Goal: Information Seeking & Learning: Learn about a topic

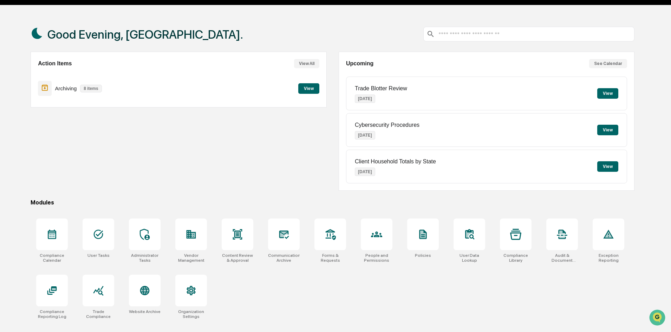
scroll to position [33, 0]
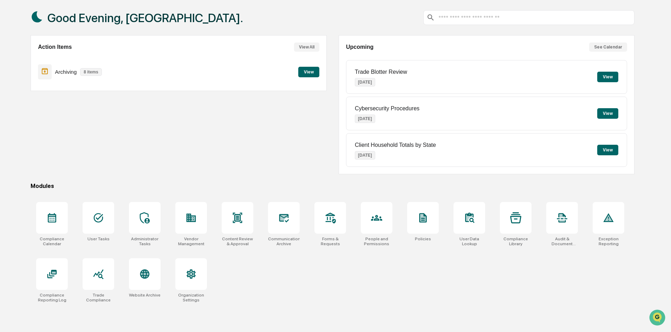
click at [60, 277] on div at bounding box center [52, 274] width 32 height 32
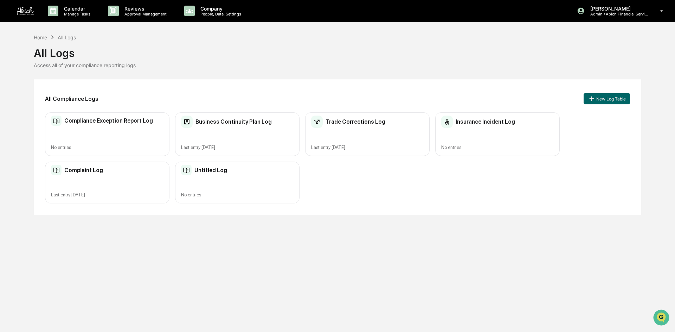
click at [379, 124] on h2 "Trade Corrections Log" at bounding box center [356, 121] width 60 height 7
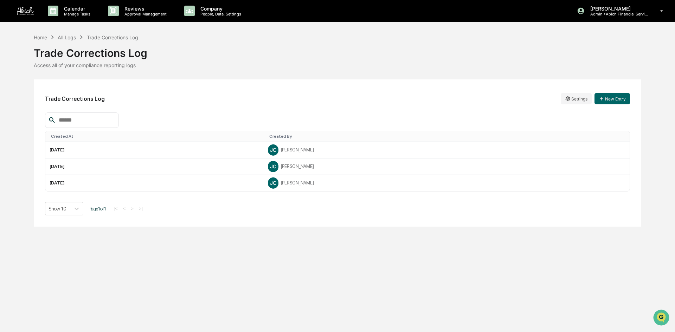
click at [141, 150] on td "[DATE]" at bounding box center [154, 150] width 218 height 17
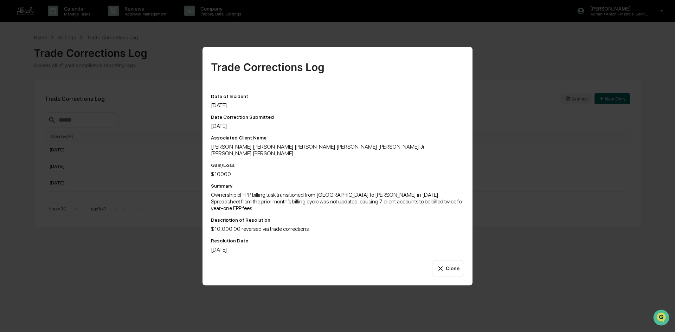
drag, startPoint x: 148, startPoint y: 258, endPoint x: 122, endPoint y: 189, distance: 73.9
click at [148, 257] on div "Trade Corrections Log Date of Incident [DATE] Date Correction Submitted [DATE] …" at bounding box center [337, 166] width 675 height 332
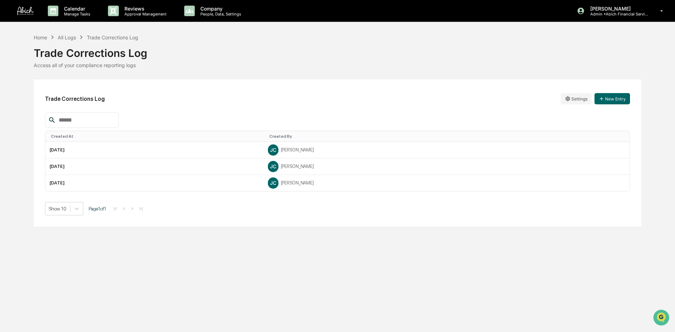
click at [94, 159] on td "[DATE]" at bounding box center [154, 167] width 218 height 17
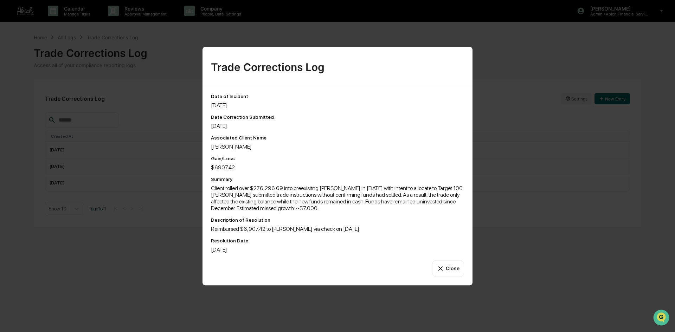
drag, startPoint x: 123, startPoint y: 230, endPoint x: 106, endPoint y: 191, distance: 43.0
click at [120, 226] on div "Trade Corrections Log Date of Incident [DATE] Date Correction Submitted [DATE] …" at bounding box center [337, 166] width 675 height 332
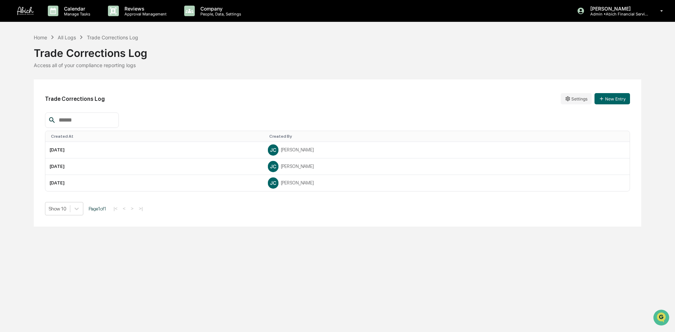
click at [100, 185] on td "[DATE]" at bounding box center [154, 183] width 218 height 16
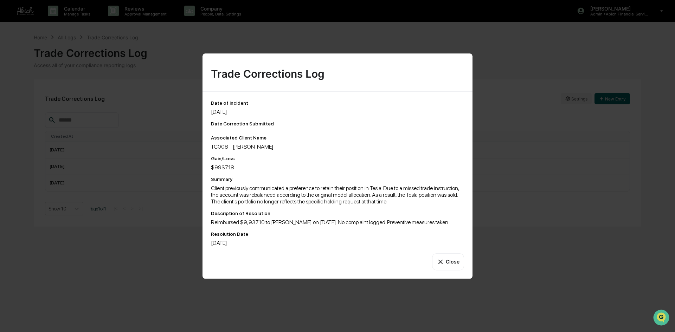
click at [136, 238] on div "Trade Corrections Log Date of Incident [DATE] Date Correction Submitted Associa…" at bounding box center [337, 166] width 675 height 332
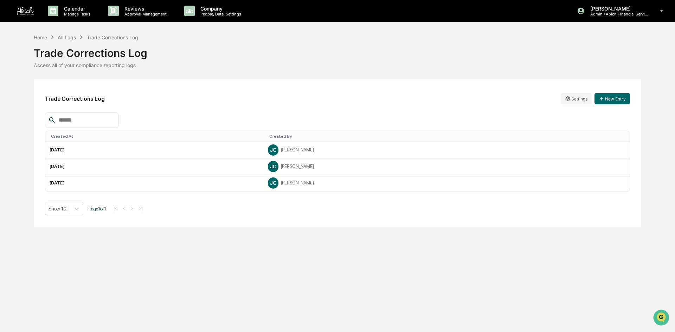
click at [247, 313] on div "Calendar Manage Tasks Reviews Approval Management Company People, Data, Setting…" at bounding box center [337, 166] width 675 height 332
click at [76, 99] on h2 "Trade Corrections Log" at bounding box center [75, 99] width 60 height 7
click at [70, 37] on div "All Logs" at bounding box center [67, 37] width 18 height 6
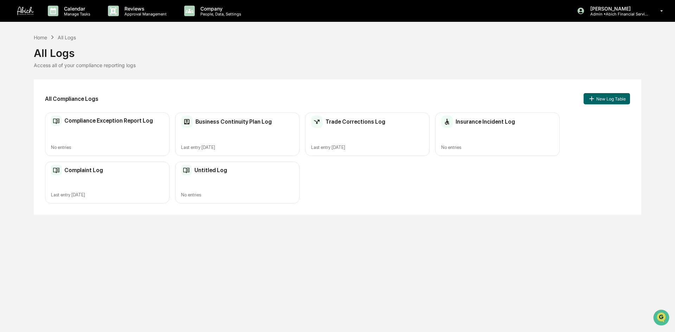
click at [483, 121] on h2 "Insurance Incident Log" at bounding box center [485, 121] width 59 height 7
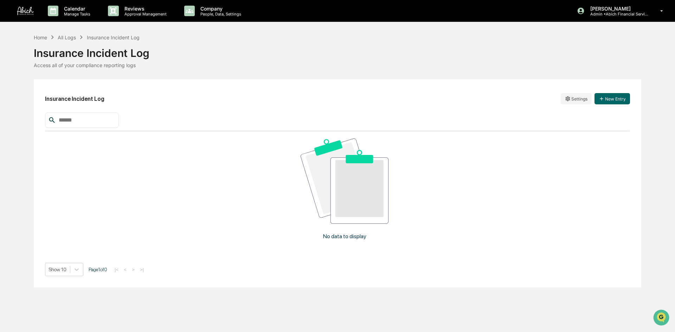
click at [162, 169] on div "No data to display" at bounding box center [344, 191] width 599 height 121
click at [466, 180] on div "No data to display" at bounding box center [344, 191] width 599 height 121
click at [73, 34] on div "Home All Logs Insurance Incident Log" at bounding box center [87, 37] width 106 height 8
click at [71, 36] on div "All Logs" at bounding box center [67, 37] width 18 height 6
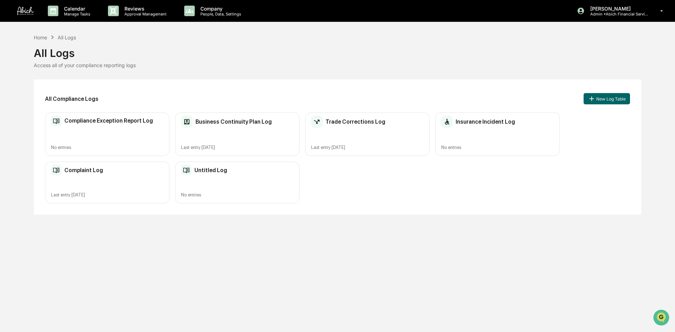
click at [219, 177] on div "Untitled Log No entries" at bounding box center [237, 183] width 124 height 42
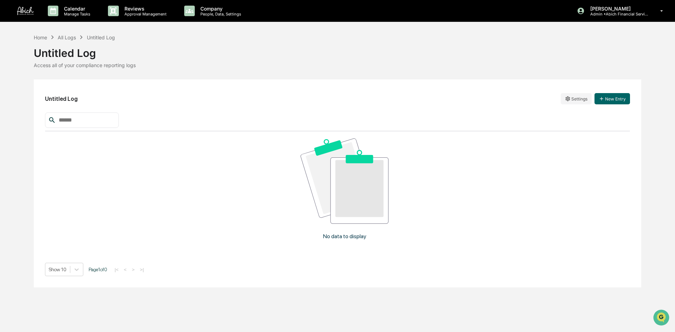
click at [72, 36] on div "All Logs" at bounding box center [67, 37] width 18 height 6
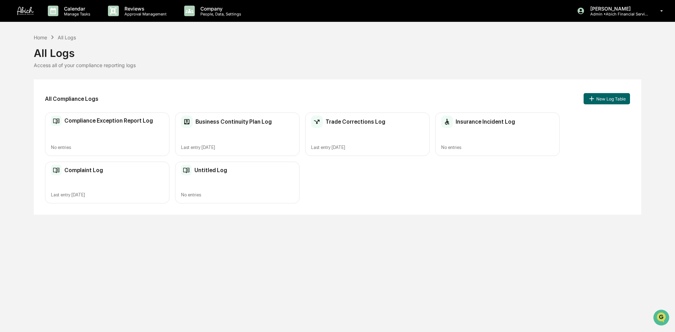
click at [112, 177] on div "Complaint Log Last entry [DATE]" at bounding box center [107, 183] width 124 height 42
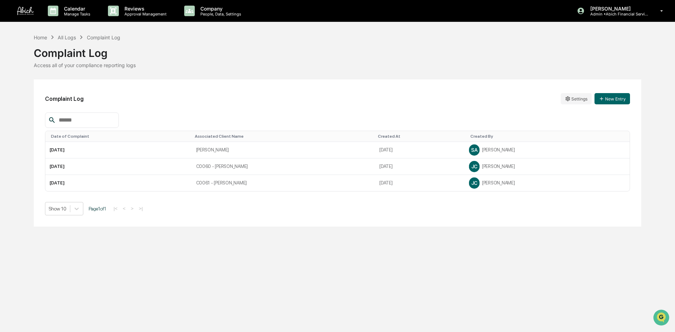
click at [242, 150] on td "[PERSON_NAME]" at bounding box center [284, 150] width 184 height 17
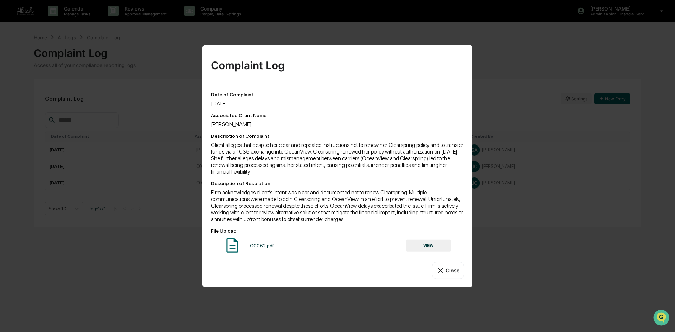
click at [255, 245] on div "C0062.pdf" at bounding box center [262, 246] width 24 height 6
click at [231, 247] on img at bounding box center [233, 245] width 18 height 18
click at [425, 245] on button "VIEW" at bounding box center [429, 246] width 46 height 12
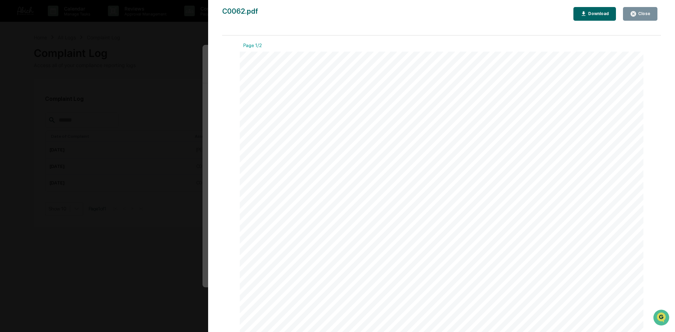
click at [597, 11] on div "Download" at bounding box center [598, 13] width 22 height 5
click at [171, 130] on div "Version History [DATE] 10:11 PM [PERSON_NAME] C0062.pdf Close Download Page 1/2…" at bounding box center [337, 166] width 675 height 332
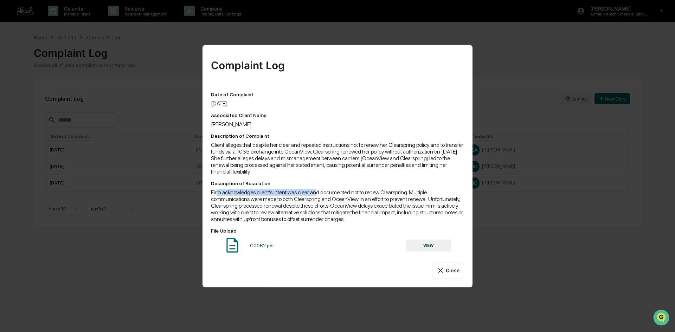
drag, startPoint x: 218, startPoint y: 195, endPoint x: 315, endPoint y: 192, distance: 97.1
click at [315, 192] on div "Firm acknowledges client’s intent was clear and documented not to renew Clearsp…" at bounding box center [337, 205] width 253 height 33
click at [459, 271] on button "Close" at bounding box center [448, 270] width 32 height 17
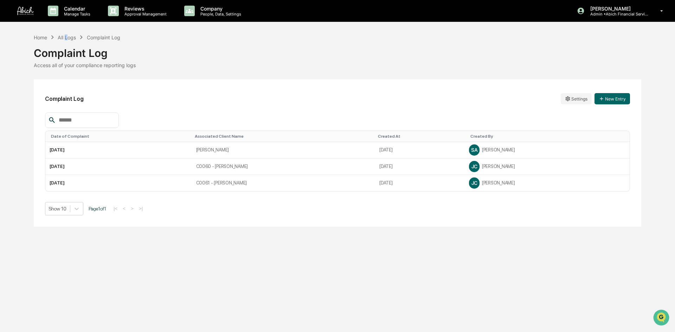
click at [69, 36] on div "All Logs" at bounding box center [67, 37] width 18 height 6
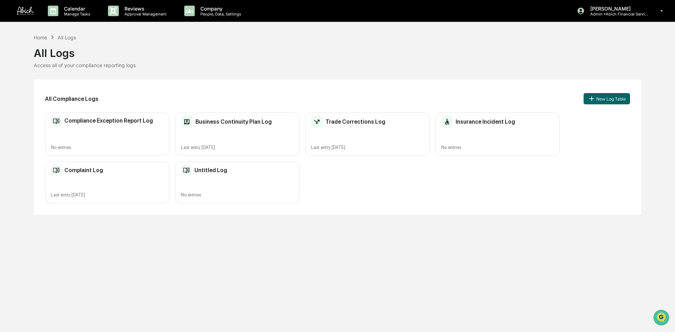
click at [83, 169] on h2 "Complaint Log" at bounding box center [83, 170] width 39 height 7
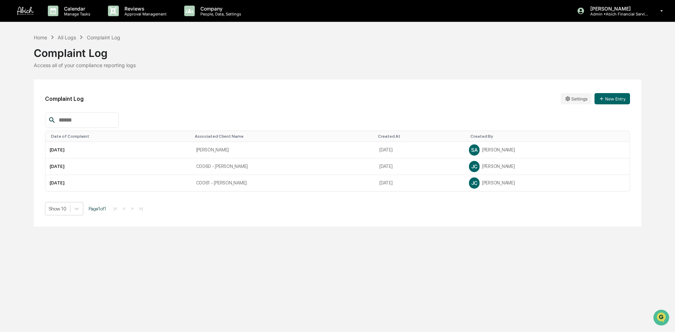
click at [214, 150] on td "[PERSON_NAME]" at bounding box center [284, 150] width 184 height 17
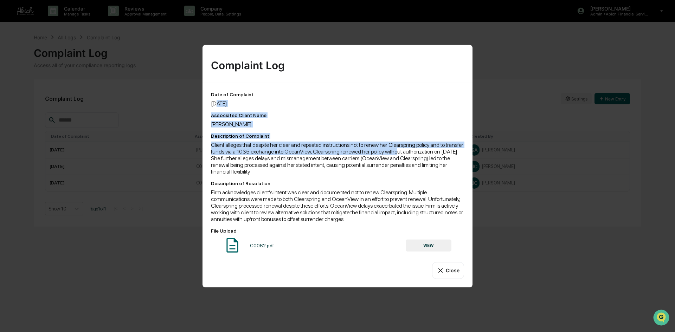
drag, startPoint x: 216, startPoint y: 104, endPoint x: 416, endPoint y: 152, distance: 205.5
click at [416, 152] on div "Date of Complaint [DATE] Associated Client Name [PERSON_NAME] Description of Co…" at bounding box center [337, 172] width 253 height 163
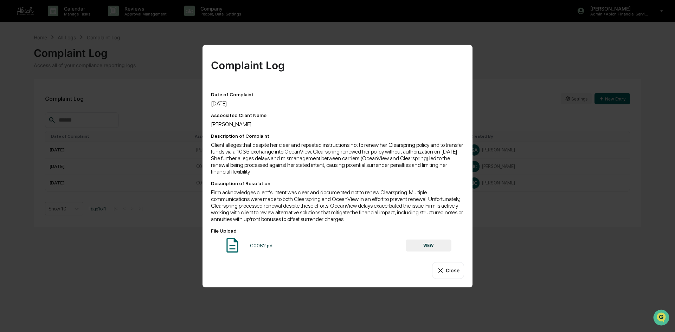
click at [418, 167] on div "Client alleges that despite her clear and repeated instructions not to renew he…" at bounding box center [337, 157] width 253 height 33
drag, startPoint x: 209, startPoint y: 147, endPoint x: 251, endPoint y: 148, distance: 42.2
click at [251, 148] on div "Date of Complaint [DATE] Associated Client Name [PERSON_NAME] Description of Co…" at bounding box center [337, 185] width 270 height 204
click at [328, 188] on div "Description of Resolution Firm acknowledges client’s intent was clear and docum…" at bounding box center [337, 201] width 253 height 42
click at [305, 169] on div "Client alleges that despite her clear and repeated instructions not to renew he…" at bounding box center [337, 157] width 253 height 33
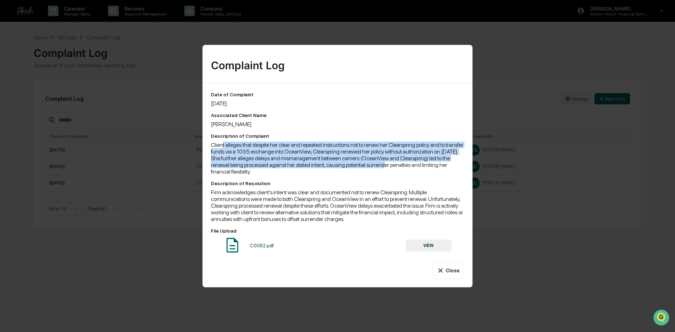
drag, startPoint x: 221, startPoint y: 145, endPoint x: 340, endPoint y: 180, distance: 123.4
click at [414, 167] on div "Client alleges that despite her clear and repeated instructions not to renew he…" at bounding box center [337, 157] width 253 height 33
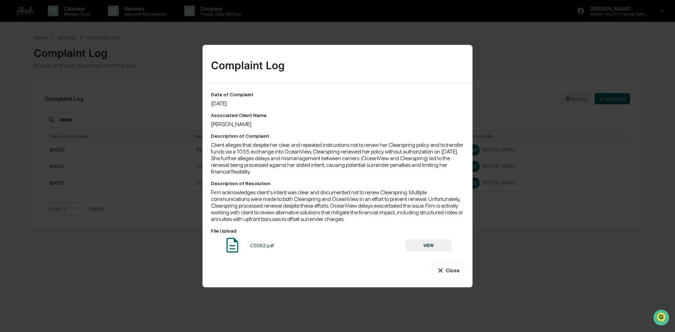
click at [340, 180] on div "Date of Complaint [DATE] Associated Client Name [PERSON_NAME] Description of Co…" at bounding box center [337, 172] width 253 height 163
drag, startPoint x: 296, startPoint y: 175, endPoint x: 206, endPoint y: 146, distance: 95.1
click at [206, 146] on div "Date of Complaint [DATE] Associated Client Name [PERSON_NAME] Description of Co…" at bounding box center [337, 185] width 270 height 204
copy div "Client alleges that despite her clear and repeated instructions not to renew he…"
click at [410, 174] on div "Client alleges that despite her clear and repeated instructions not to renew he…" at bounding box center [337, 157] width 253 height 33
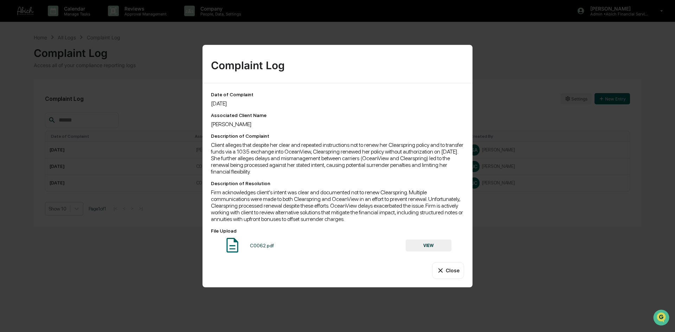
drag, startPoint x: 220, startPoint y: 161, endPoint x: 451, endPoint y: 171, distance: 231.9
click at [451, 171] on div "Client alleges that despite her clear and repeated instructions not to renew he…" at bounding box center [337, 157] width 253 height 33
click at [350, 176] on div "Date of Complaint [DATE] Associated Client Name [PERSON_NAME] Description of Co…" at bounding box center [337, 172] width 253 height 163
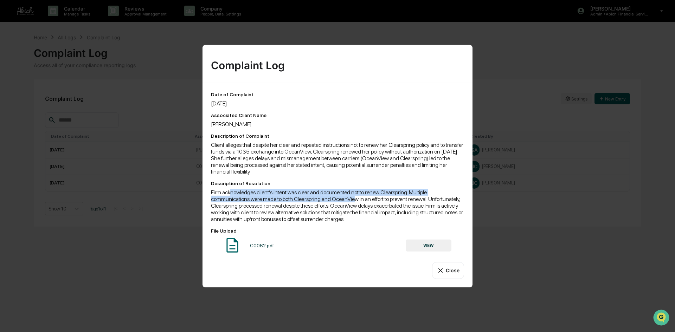
drag, startPoint x: 262, startPoint y: 191, endPoint x: 354, endPoint y: 197, distance: 92.3
click at [354, 197] on div "Firm acknowledges client’s intent was clear and documented not to renew Clearsp…" at bounding box center [337, 205] width 253 height 33
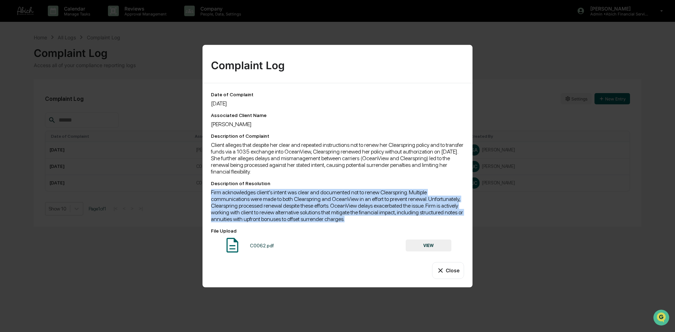
drag, startPoint x: 345, startPoint y: 219, endPoint x: 210, endPoint y: 195, distance: 137.6
click at [210, 195] on div "Date of Complaint [DATE] Associated Client Name [PERSON_NAME] Description of Co…" at bounding box center [337, 185] width 270 height 204
drag, startPoint x: 348, startPoint y: 204, endPoint x: 280, endPoint y: 207, distance: 67.6
click at [348, 204] on div "Firm acknowledges client’s intent was clear and documented not to renew Clearsp…" at bounding box center [337, 205] width 253 height 33
drag, startPoint x: 233, startPoint y: 195, endPoint x: 421, endPoint y: 212, distance: 188.5
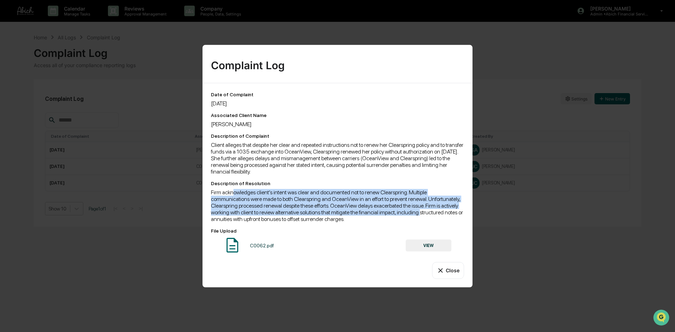
click at [421, 212] on div "Firm acknowledges client’s intent was clear and documented not to renew Clearsp…" at bounding box center [337, 205] width 253 height 33
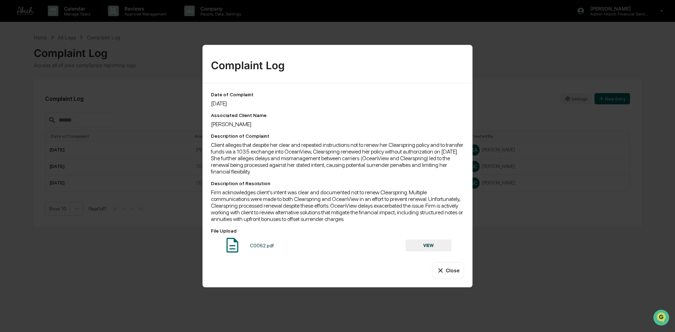
click at [533, 261] on div "Complaint Log Date of Complaint [DATE] Associated Client Name [PERSON_NAME] Des…" at bounding box center [337, 166] width 675 height 332
